Goal: Task Accomplishment & Management: Manage account settings

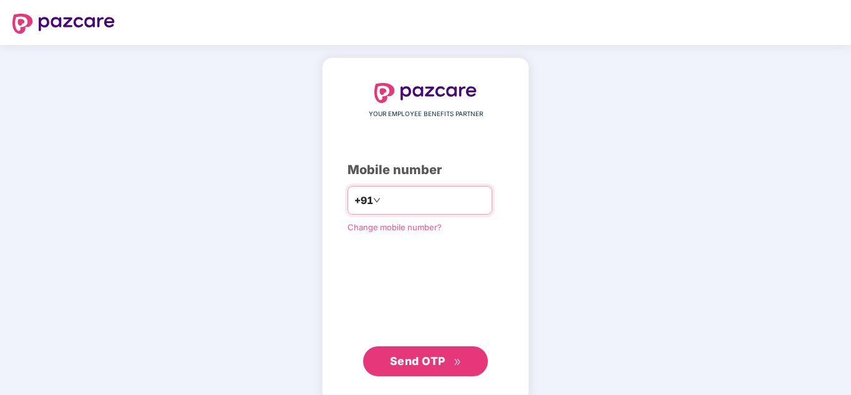
click at [418, 200] on input "number" at bounding box center [434, 200] width 102 height 20
type input "**********"
click at [444, 369] on button "Send OTP" at bounding box center [425, 361] width 125 height 30
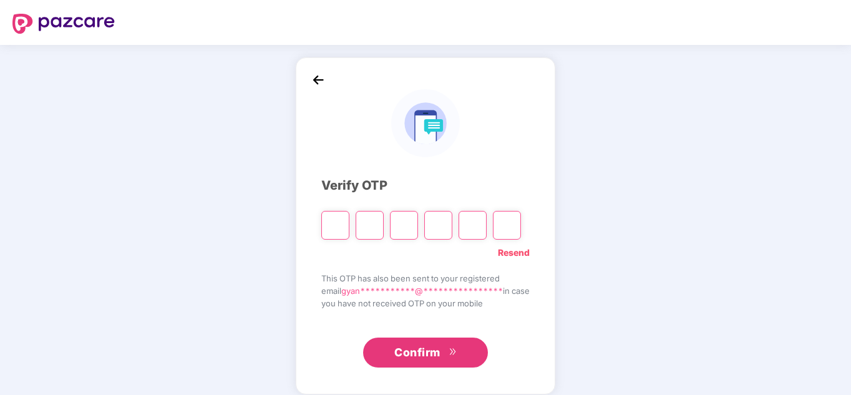
type input "*"
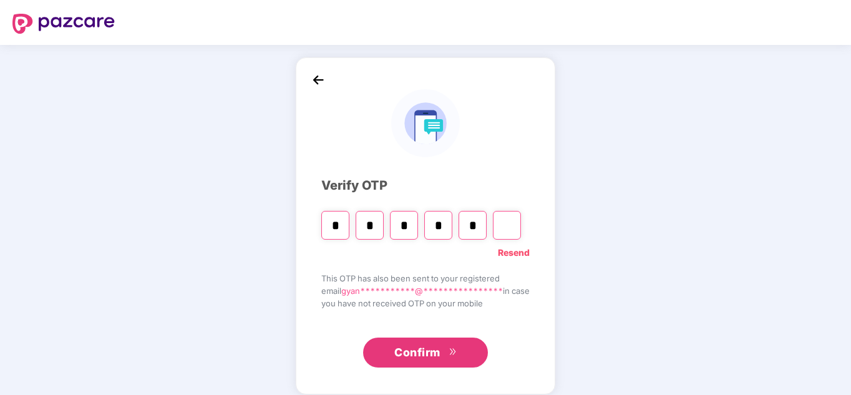
type input "*"
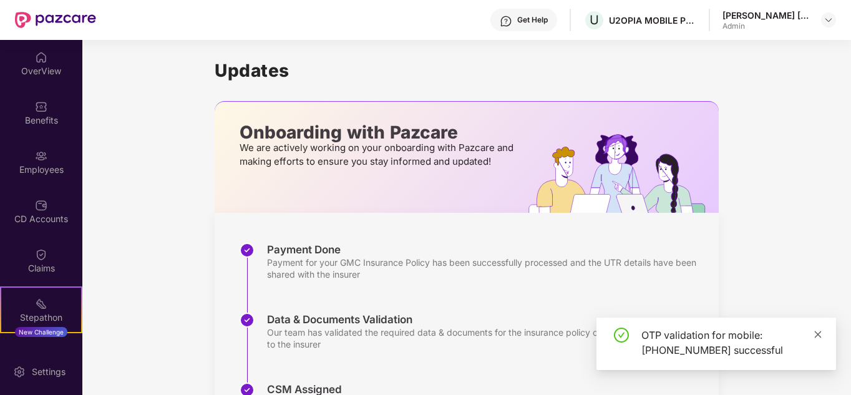
click at [818, 339] on span at bounding box center [817, 334] width 9 height 11
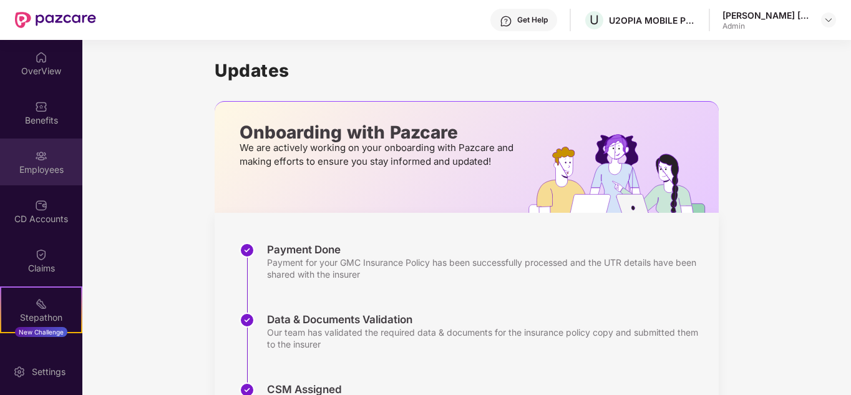
click at [41, 167] on div "Employees" at bounding box center [41, 169] width 82 height 12
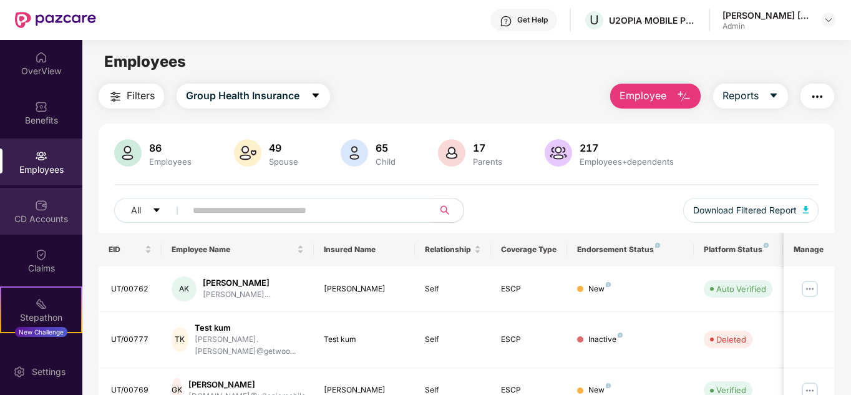
click at [37, 209] on img at bounding box center [41, 205] width 12 height 12
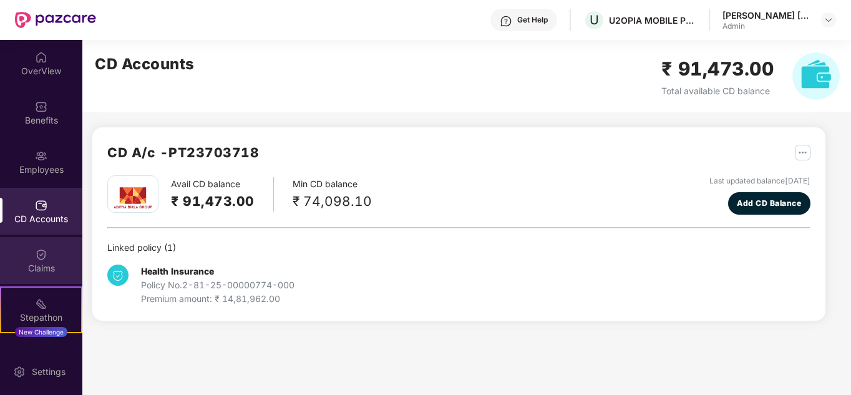
click at [31, 259] on div "Claims" at bounding box center [41, 260] width 82 height 47
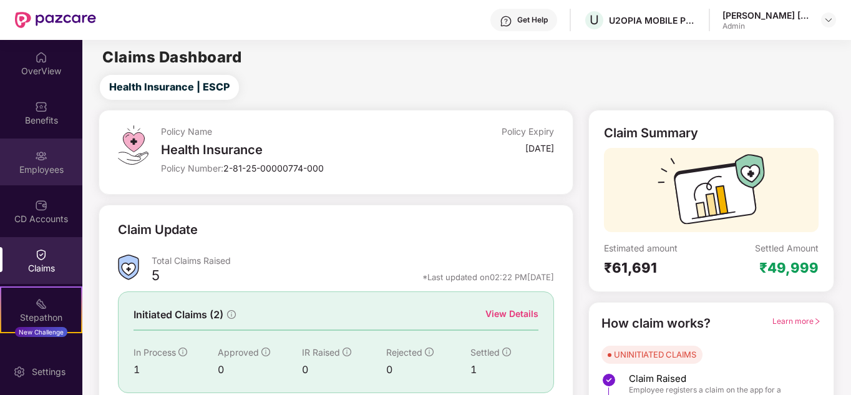
click at [44, 155] on img at bounding box center [41, 156] width 12 height 12
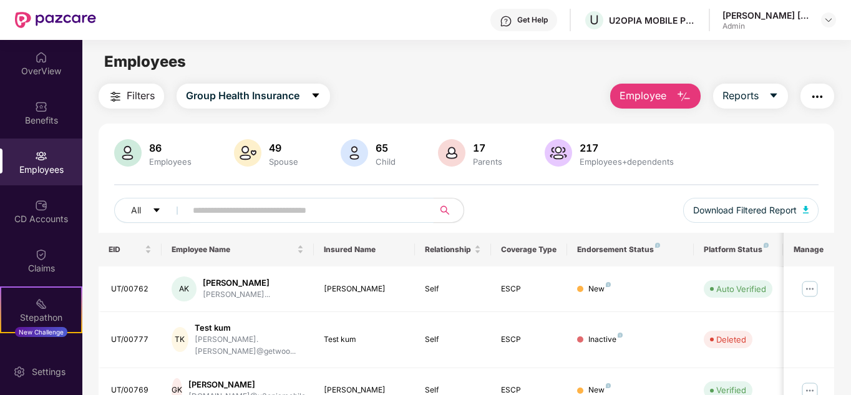
click at [230, 211] on input "text" at bounding box center [305, 210] width 224 height 19
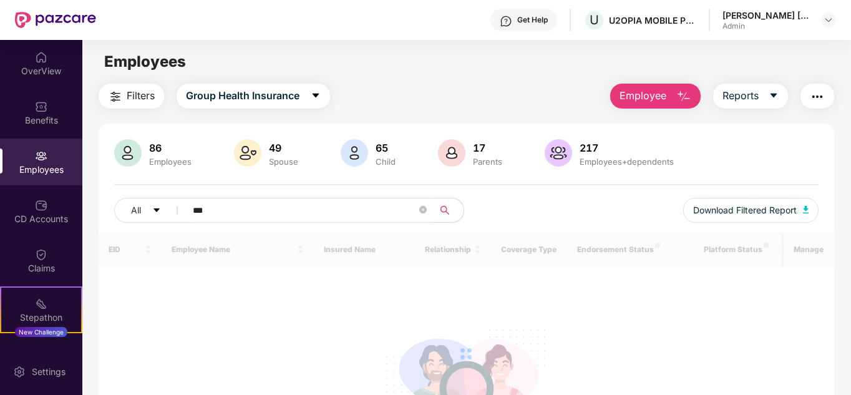
type input "****"
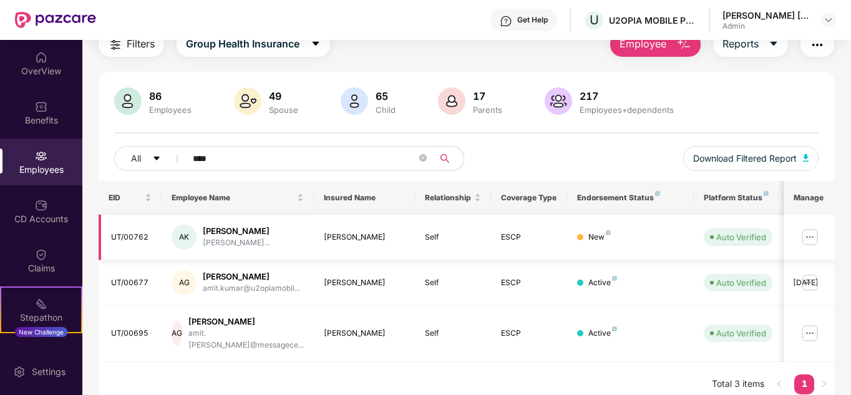
scroll to position [52, 0]
click at [421, 160] on icon "close-circle" at bounding box center [422, 156] width 7 height 7
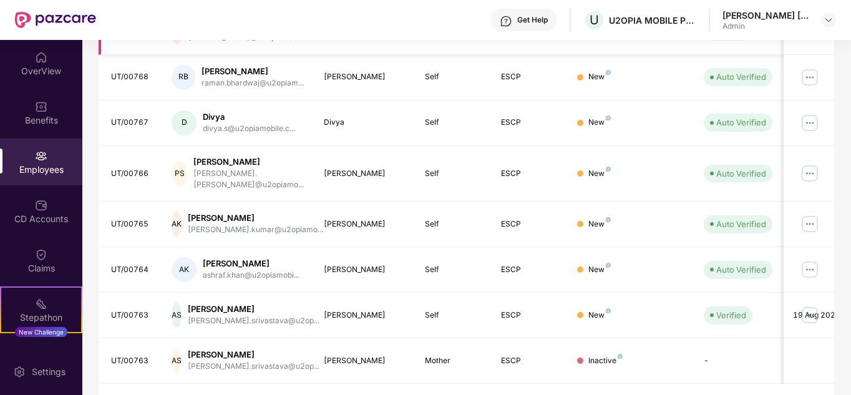
scroll to position [372, 0]
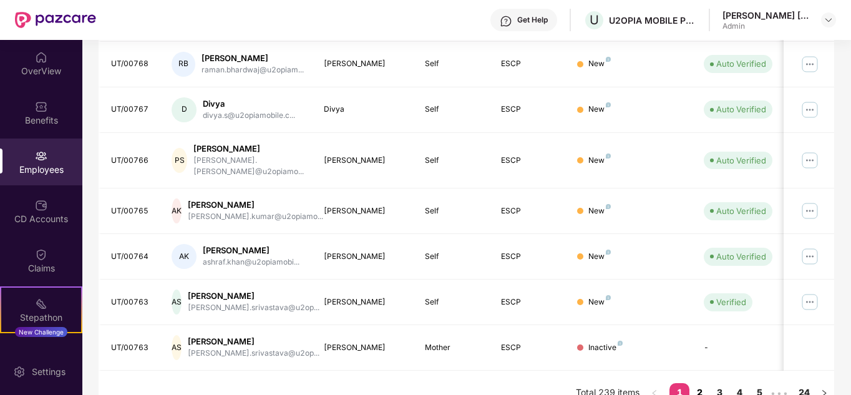
click at [700, 383] on link "2" at bounding box center [699, 392] width 20 height 19
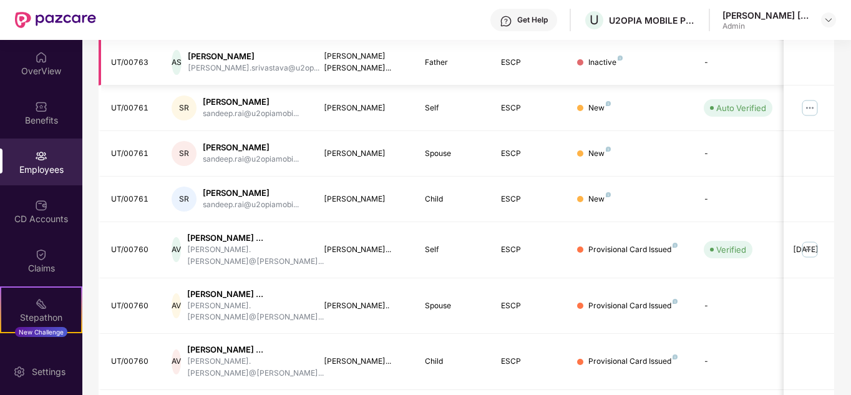
scroll to position [227, 0]
click at [624, 246] on div "Provisional Card Issued" at bounding box center [632, 249] width 89 height 12
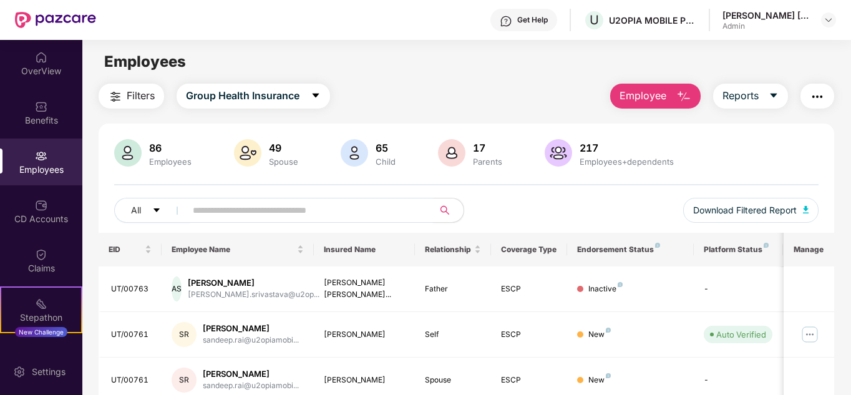
click at [23, 163] on div "Employees" at bounding box center [41, 169] width 82 height 12
click at [34, 127] on div "Benefits" at bounding box center [41, 112] width 82 height 47
